Goal: Task Accomplishment & Management: Manage account settings

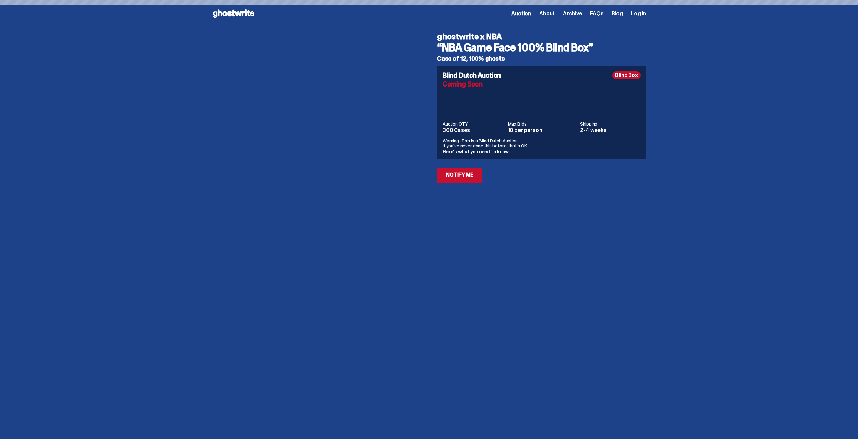
click at [638, 15] on span "Log in" at bounding box center [638, 13] width 15 height 5
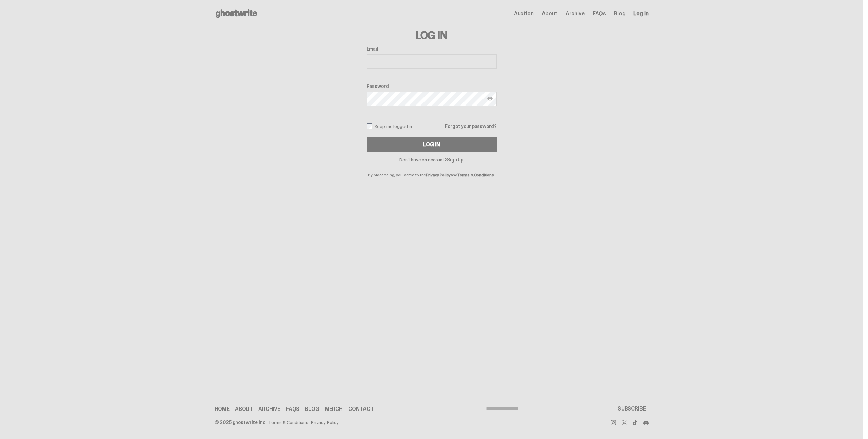
click at [427, 64] on input "Email" at bounding box center [432, 61] width 130 height 14
type input "**********"
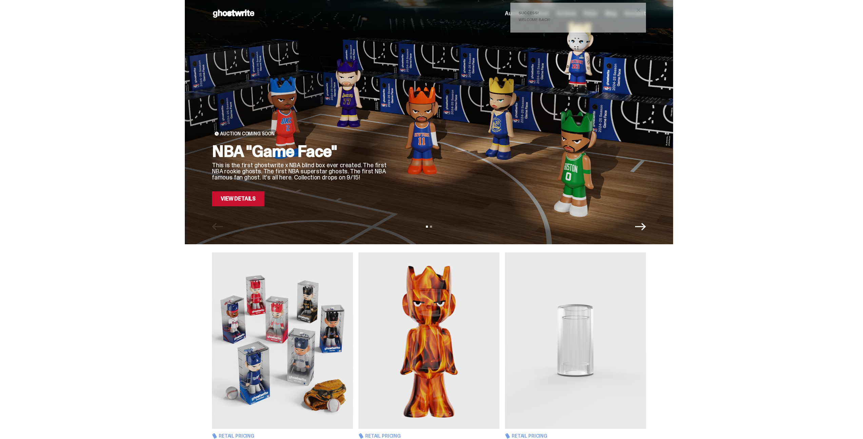
click at [639, 11] on span "close" at bounding box center [638, 10] width 7 height 7
click at [525, 14] on span "Auction" at bounding box center [515, 13] width 20 height 5
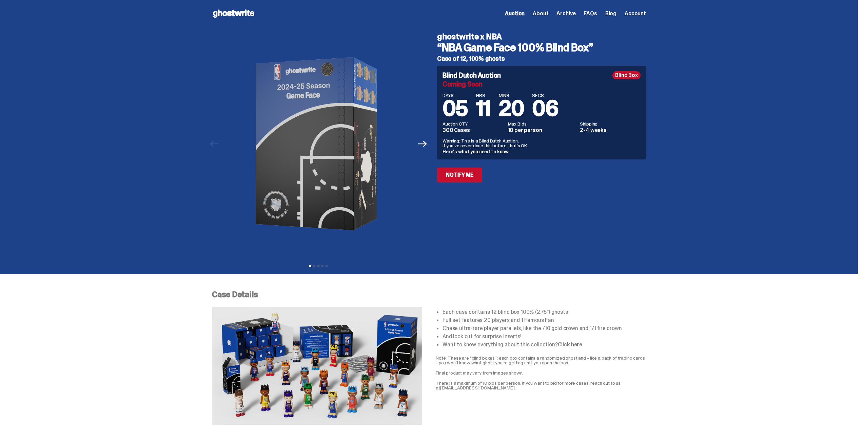
click at [643, 20] on div "Open main menu Home Auction About Archive FAQs Blog Account Auction" at bounding box center [429, 13] width 434 height 27
click at [643, 16] on span "Account" at bounding box center [635, 13] width 21 height 5
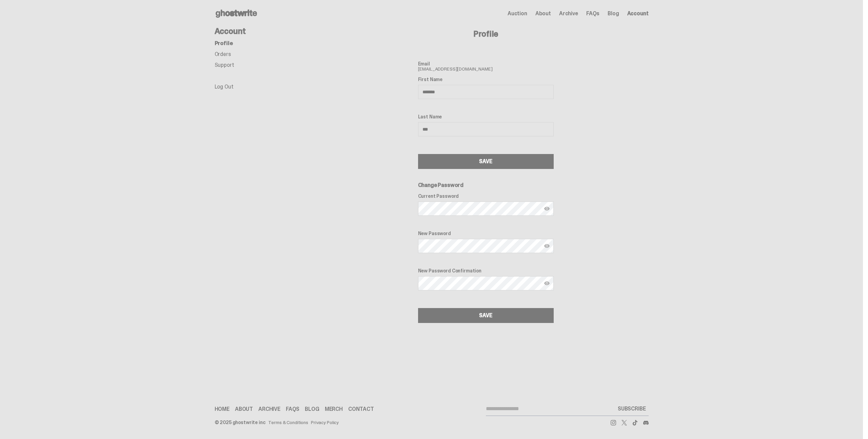
click at [224, 53] on link "Orders" at bounding box center [223, 54] width 16 height 7
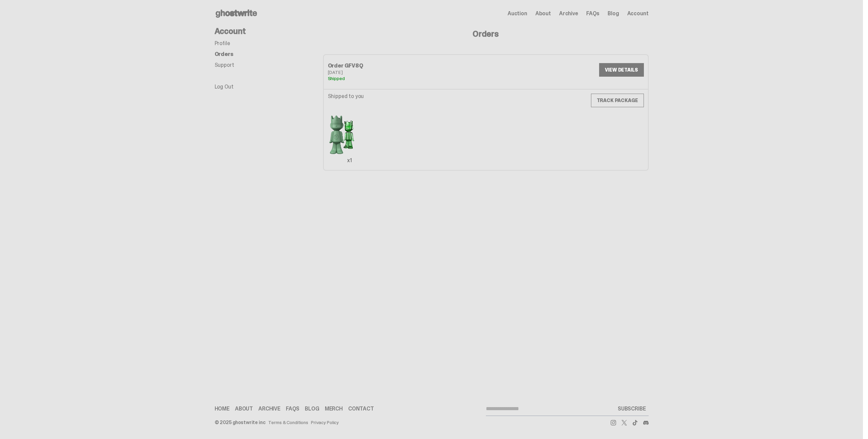
click at [225, 45] on link "Profile" at bounding box center [223, 43] width 16 height 7
